Goal: Transaction & Acquisition: Purchase product/service

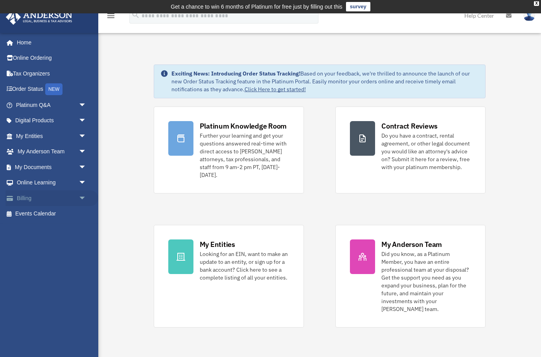
click at [82, 197] on span "arrow_drop_down" at bounding box center [87, 198] width 16 height 16
click at [42, 212] on link "$ Open Invoices" at bounding box center [54, 214] width 87 height 16
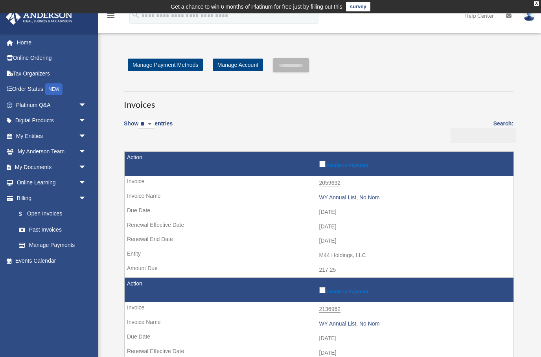
click at [325, 161] on label "Include in Payment" at bounding box center [414, 163] width 191 height 9
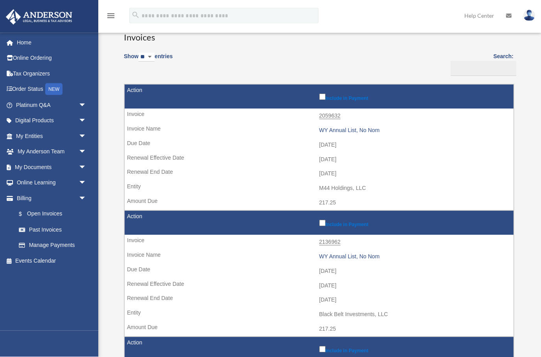
scroll to position [102, 0]
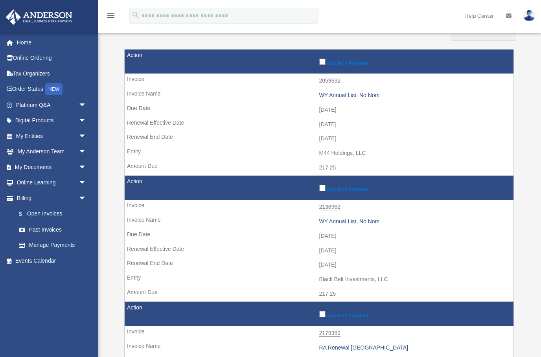
click at [322, 188] on label "Include in Payment" at bounding box center [414, 187] width 191 height 9
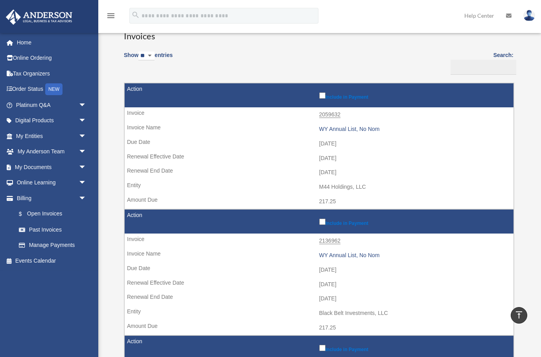
scroll to position [0, 0]
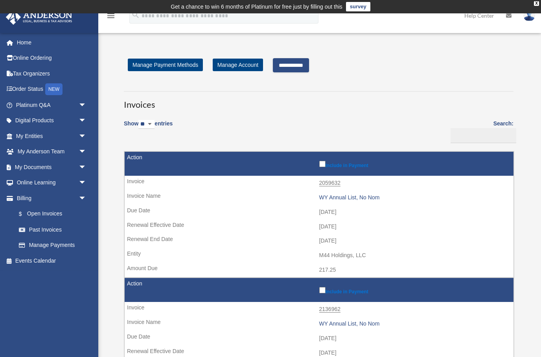
click at [297, 67] on input "**********" at bounding box center [291, 65] width 36 height 14
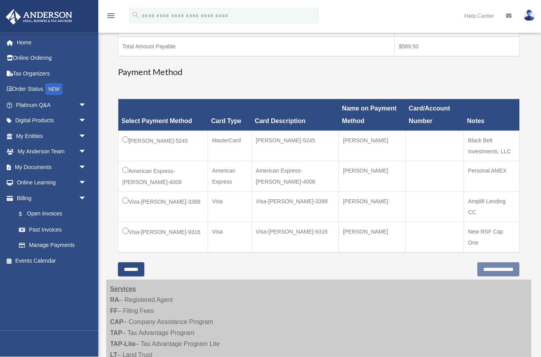
scroll to position [214, 0]
click at [489, 262] on input "**********" at bounding box center [498, 269] width 42 height 14
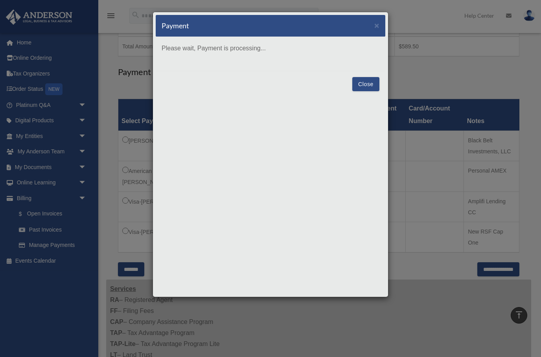
scroll to position [245, 0]
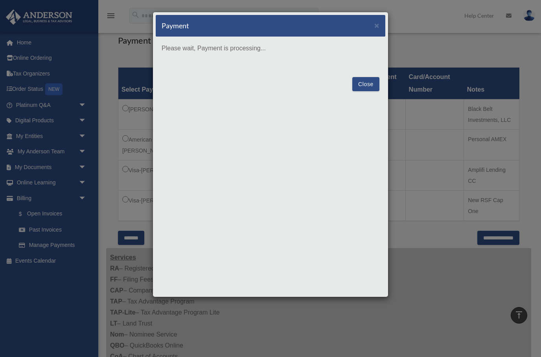
click at [225, 46] on p "Please wait, Payment is processing..." at bounding box center [271, 48] width 218 height 11
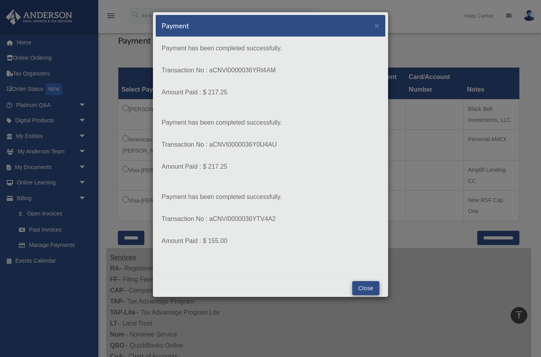
click at [366, 288] on button "Close" at bounding box center [365, 288] width 27 height 14
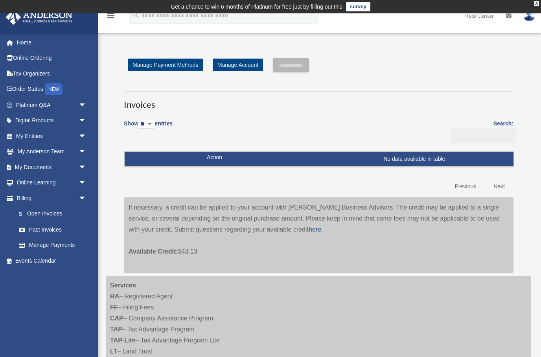
scroll to position [245, 0]
